Goal: Task Accomplishment & Management: Use online tool/utility

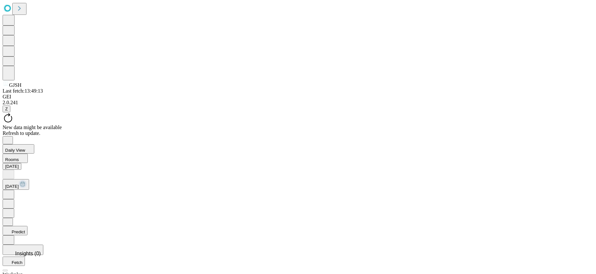
click at [345, 131] on div "Refresh to update." at bounding box center [298, 134] width 591 height 6
click at [10, 134] on icon "Close" at bounding box center [7, 136] width 5 height 5
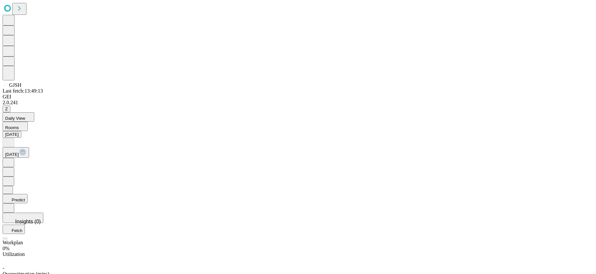
click at [12, 159] on icon at bounding box center [8, 162] width 6 height 6
click at [12, 139] on icon at bounding box center [8, 142] width 6 height 6
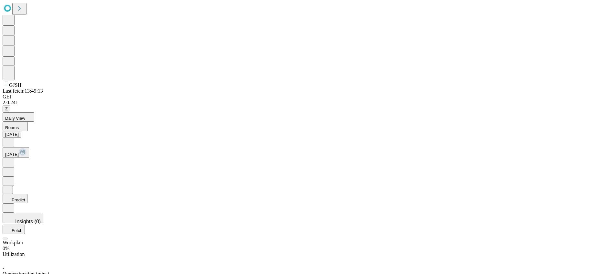
click at [12, 139] on icon at bounding box center [8, 142] width 6 height 6
click at [12, 159] on icon at bounding box center [8, 162] width 6 height 6
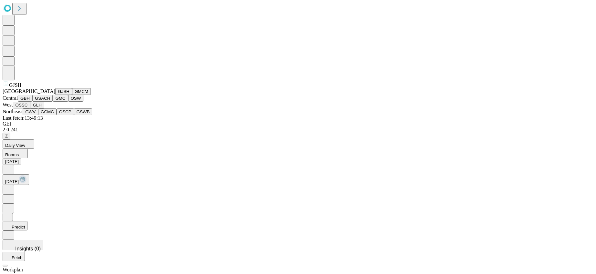
scroll to position [68, 0]
click at [53, 102] on button "GMC" at bounding box center [60, 98] width 15 height 7
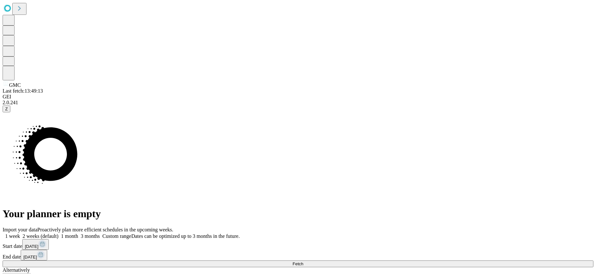
click at [504, 227] on div "Import your data Proactively plan more efficient schedules in the upcoming week…" at bounding box center [298, 260] width 591 height 66
click at [494, 227] on div "Import your data Proactively plan more efficient schedules in the upcoming week…" at bounding box center [298, 260] width 591 height 66
click at [492, 261] on button "Fetch" at bounding box center [298, 264] width 591 height 7
